Goal: Transaction & Acquisition: Purchase product/service

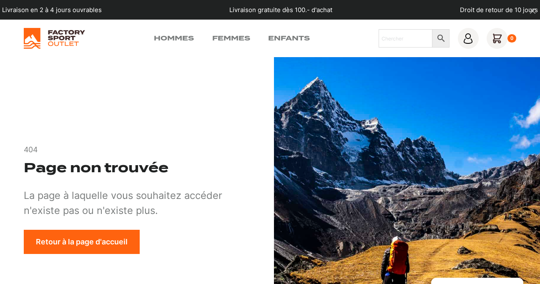
click at [54, 39] on img at bounding box center [54, 38] width 61 height 21
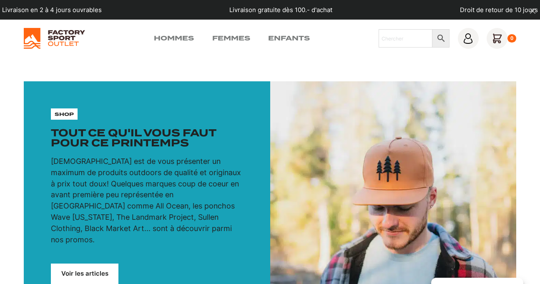
click at [173, 41] on link "Hommes" at bounding box center [174, 38] width 40 height 10
click at [178, 41] on link "Hommes" at bounding box center [174, 38] width 40 height 10
click at [189, 39] on link "Hommes" at bounding box center [174, 38] width 40 height 10
click at [111, 264] on link "Voir les articles" at bounding box center [85, 274] width 68 height 20
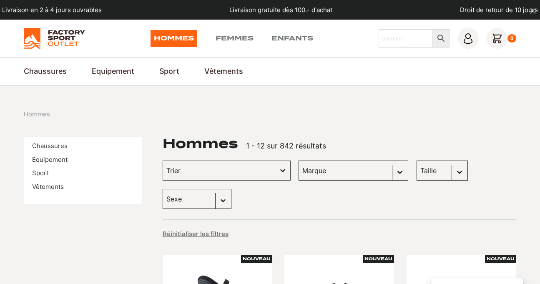
scroll to position [73, 0]
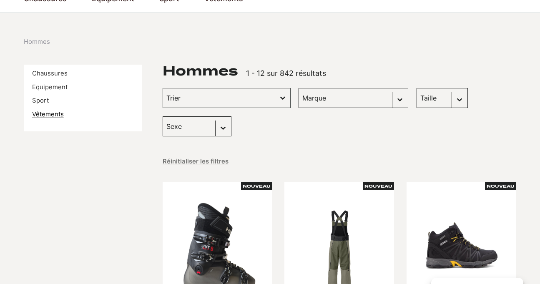
click at [44, 118] on link "Vêtements" at bounding box center [48, 115] width 32 height 8
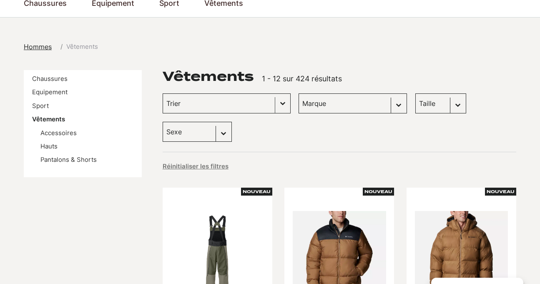
click at [275, 103] on button "Basculer la liste" at bounding box center [282, 103] width 15 height 19
select select "scott"
click option "Scott (75)" at bounding box center [0, 0] width 0 height 0
click at [492, 101] on div "Trier Trier le contenu Trier Plus récents Plus anciens Prix croissants Prix déc…" at bounding box center [340, 117] width 354 height 48
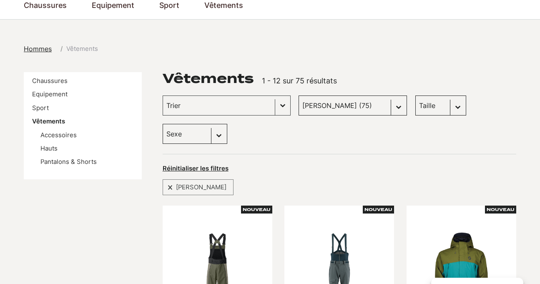
scroll to position [68, 0]
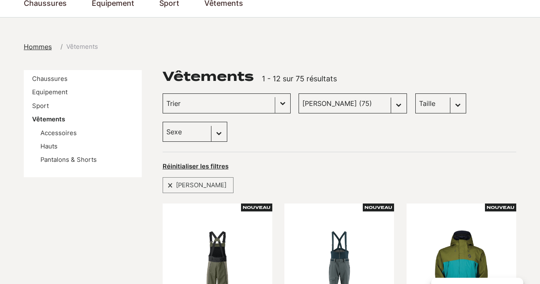
click at [232, 108] on input "Trier le contenu" at bounding box center [218, 103] width 105 height 11
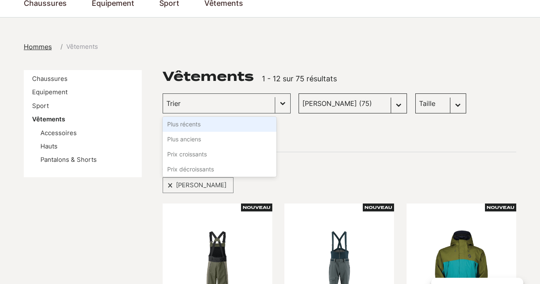
click at [220, 128] on li "Plus récents" at bounding box center [220, 124] width 114 height 15
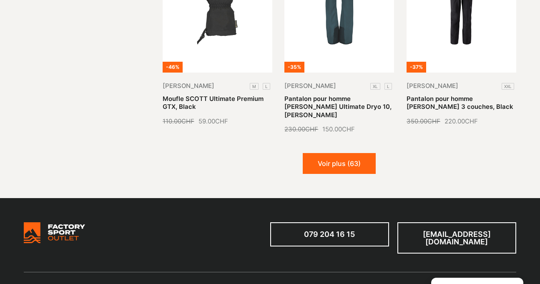
scroll to position [1010, 0]
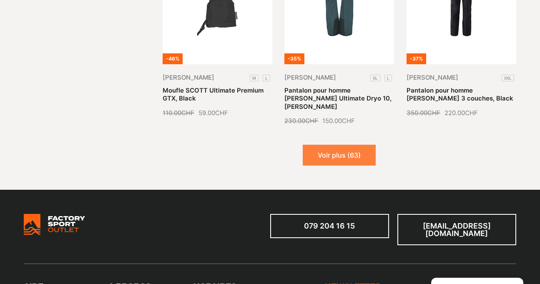
click at [357, 145] on button "Voir plus (63)" at bounding box center [339, 155] width 73 height 21
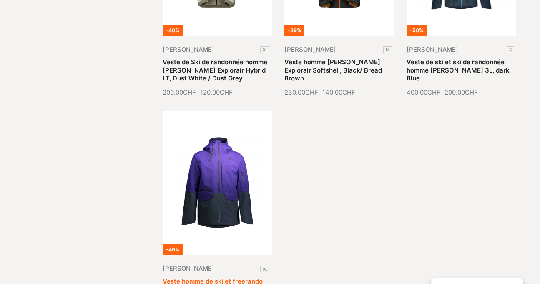
scroll to position [1793, 0]
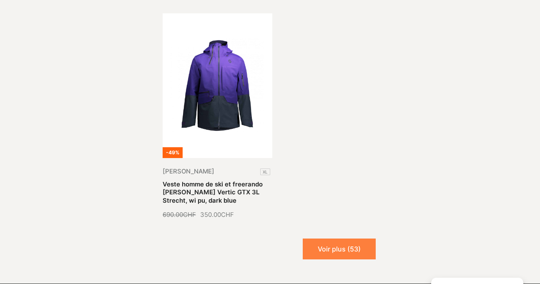
click at [345, 239] on button "Voir plus (53)" at bounding box center [339, 249] width 73 height 21
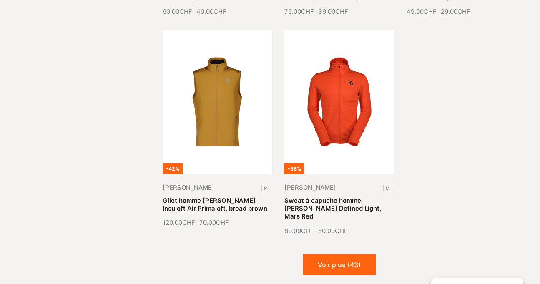
scroll to position [2428, 0]
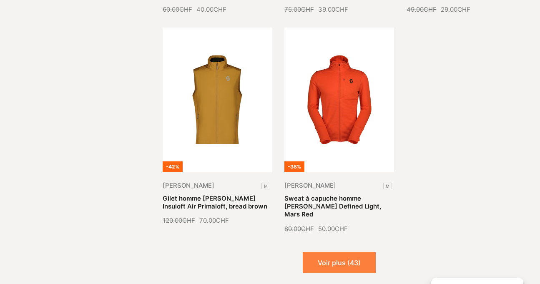
click at [347, 252] on button "Voir plus (43)" at bounding box center [339, 262] width 73 height 21
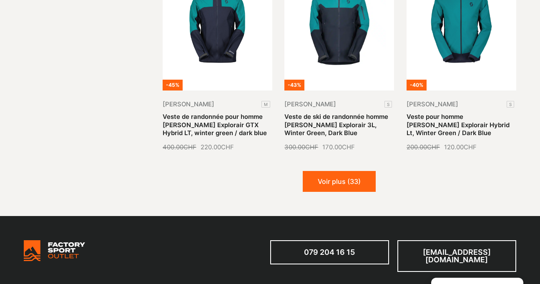
scroll to position [3177, 0]
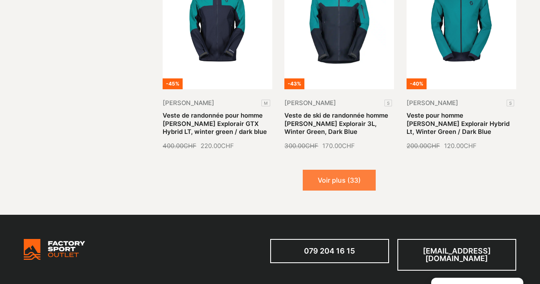
click at [340, 170] on button "Voir plus (33)" at bounding box center [339, 180] width 73 height 21
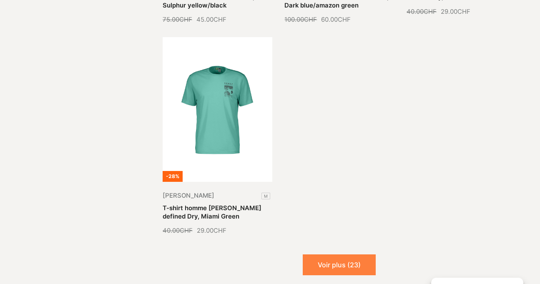
scroll to position [3975, 0]
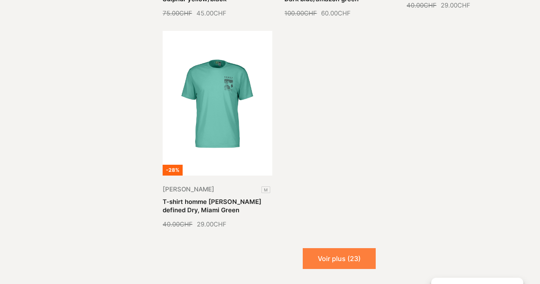
click at [352, 248] on button "Voir plus (23)" at bounding box center [339, 258] width 73 height 21
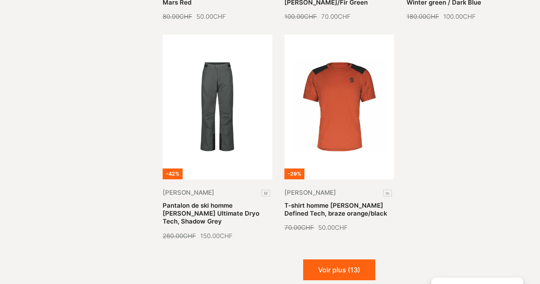
scroll to position [4666, 0]
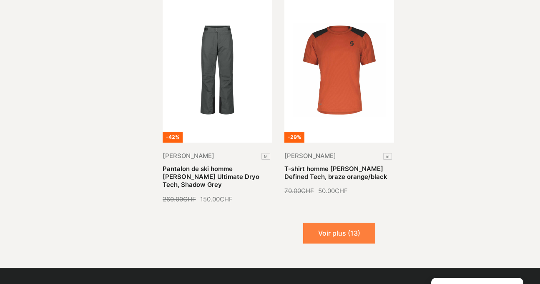
click at [365, 223] on button "Voir plus (13)" at bounding box center [339, 233] width 72 height 21
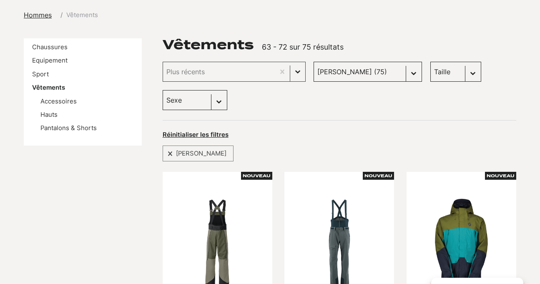
scroll to position [0, 0]
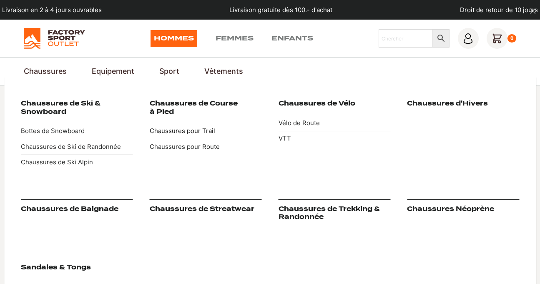
click at [201, 129] on link "Chaussures pour Trail" at bounding box center [206, 130] width 112 height 15
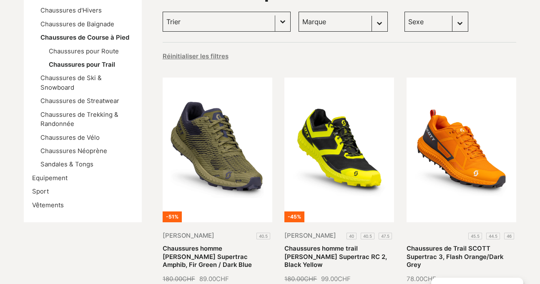
scroll to position [150, 0]
click at [232, 23] on input "Trier le contenu" at bounding box center [218, 21] width 105 height 11
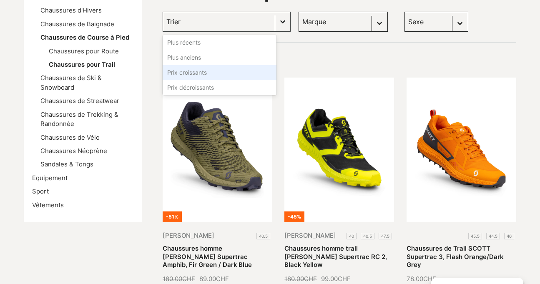
click at [212, 77] on li "Prix croissants" at bounding box center [220, 72] width 114 height 15
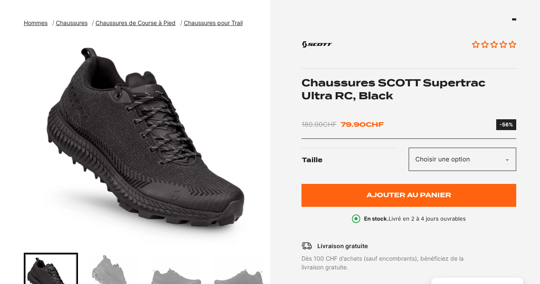
scroll to position [91, 0]
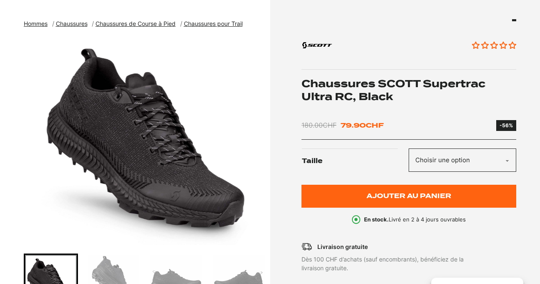
click at [111, 269] on img "Go to slide 2" at bounding box center [114, 281] width 52 height 52
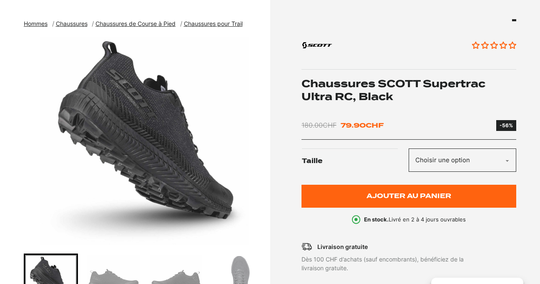
click at [145, 272] on div at bounding box center [82, 281] width 242 height 54
click at [159, 278] on img "Go to slide 4" at bounding box center [176, 281] width 52 height 52
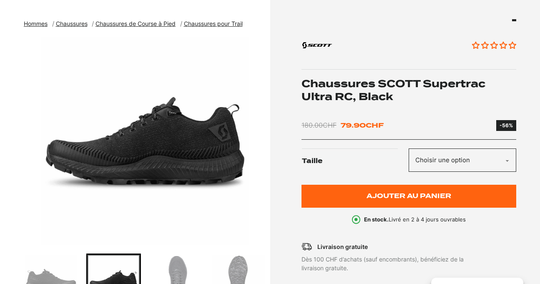
click at [166, 270] on img "Go to slide 5" at bounding box center [176, 281] width 52 height 52
